Goal: Navigation & Orientation: Understand site structure

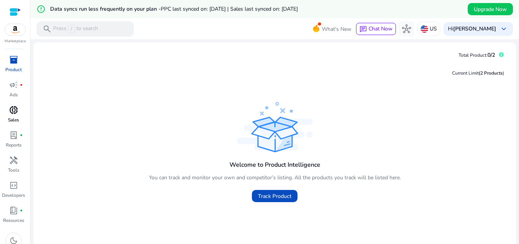
click at [12, 118] on p "Sales" at bounding box center [13, 119] width 11 height 7
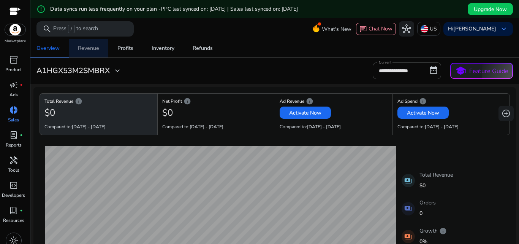
click at [89, 50] on div "Revenue" at bounding box center [88, 48] width 21 height 5
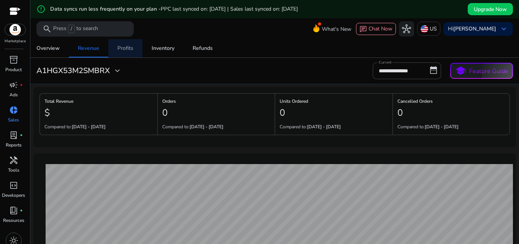
click at [130, 48] on div "Profits" at bounding box center [125, 48] width 16 height 5
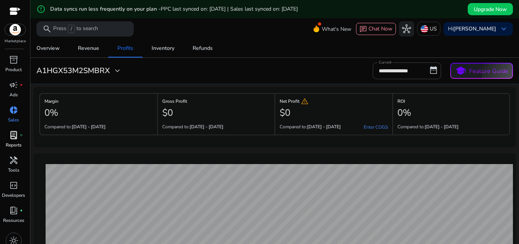
click at [17, 136] on span "lab_profile" at bounding box center [13, 134] width 9 height 9
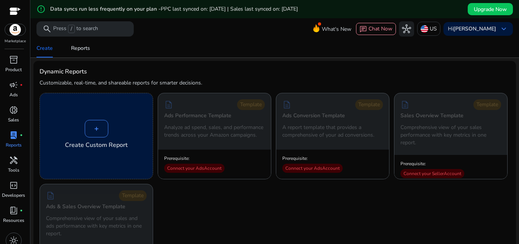
click at [92, 135] on div "+" at bounding box center [97, 128] width 24 height 17
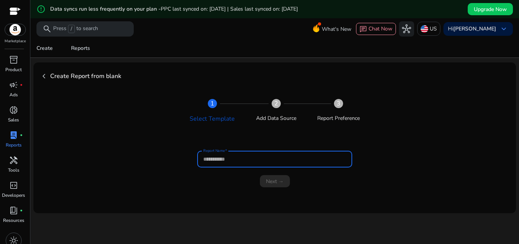
click at [241, 161] on input "Report Name" at bounding box center [274, 159] width 143 height 8
click at [16, 162] on span "handyman" at bounding box center [13, 159] width 9 height 9
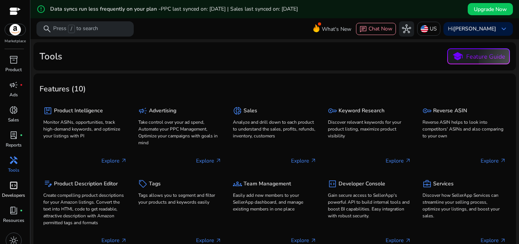
click at [15, 189] on span "code_blocks" at bounding box center [13, 185] width 9 height 9
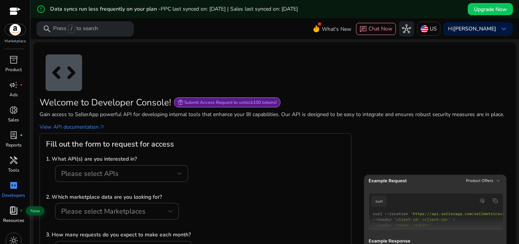
click at [13, 213] on span "book_4" at bounding box center [13, 210] width 9 height 9
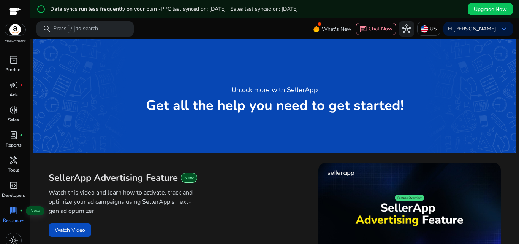
scroll to position [8, 0]
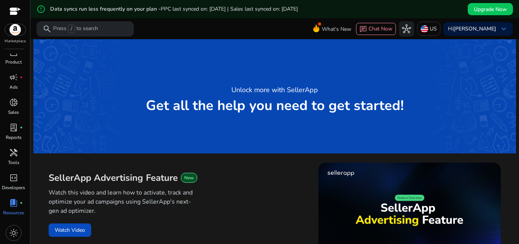
click at [16, 224] on div "light_mode" at bounding box center [13, 233] width 27 height 22
click at [17, 233] on span "light_mode" at bounding box center [13, 232] width 9 height 9
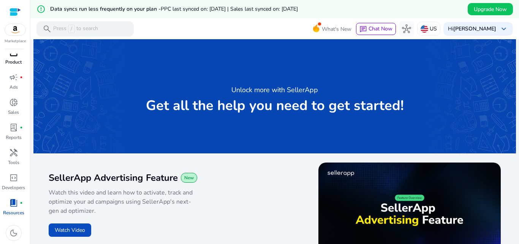
click at [13, 60] on p "Product" at bounding box center [13, 62] width 16 height 7
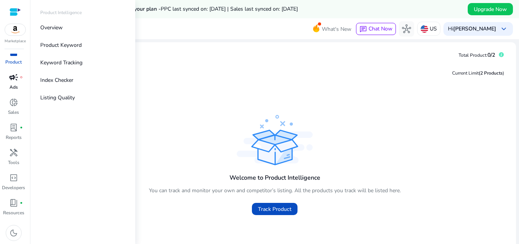
click at [14, 82] on div "campaign fiber_manual_record" at bounding box center [13, 77] width 21 height 12
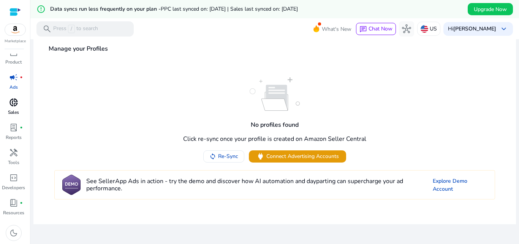
click at [15, 106] on span "donut_small" at bounding box center [13, 102] width 9 height 9
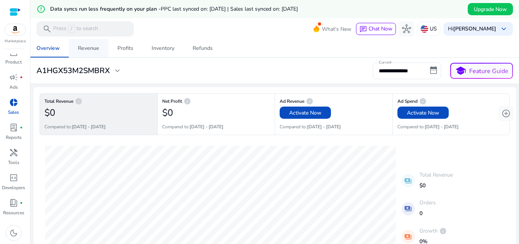
click at [95, 46] on div "Revenue" at bounding box center [88, 48] width 21 height 5
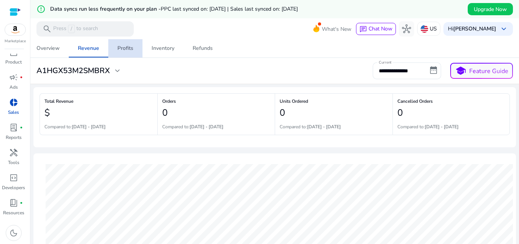
click at [129, 46] on div "Profits" at bounding box center [125, 48] width 16 height 5
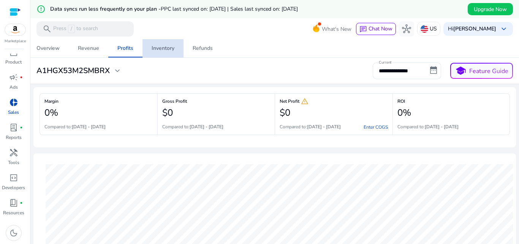
click at [170, 51] on div "Inventory" at bounding box center [163, 48] width 23 height 5
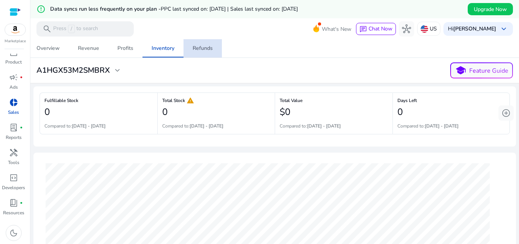
click at [204, 49] on div "Refunds" at bounding box center [203, 48] width 20 height 5
